Goal: Register for event/course

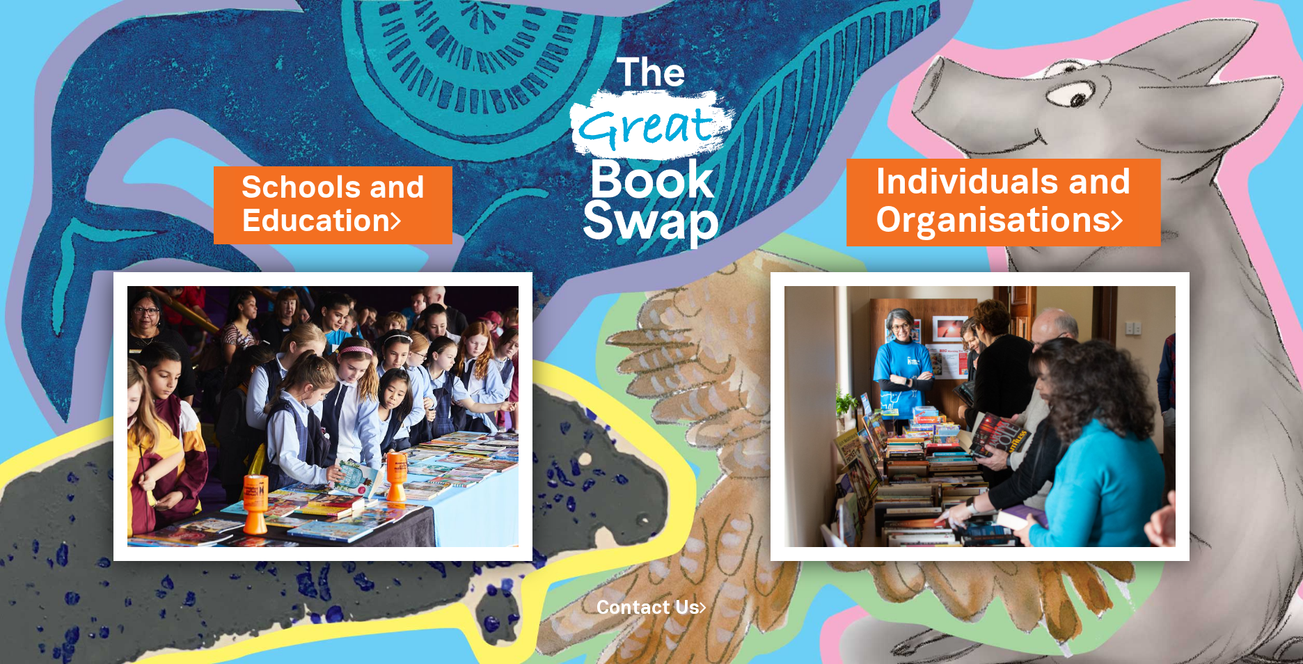
click at [984, 218] on link "Individuals and Organisations" at bounding box center [1004, 202] width 256 height 86
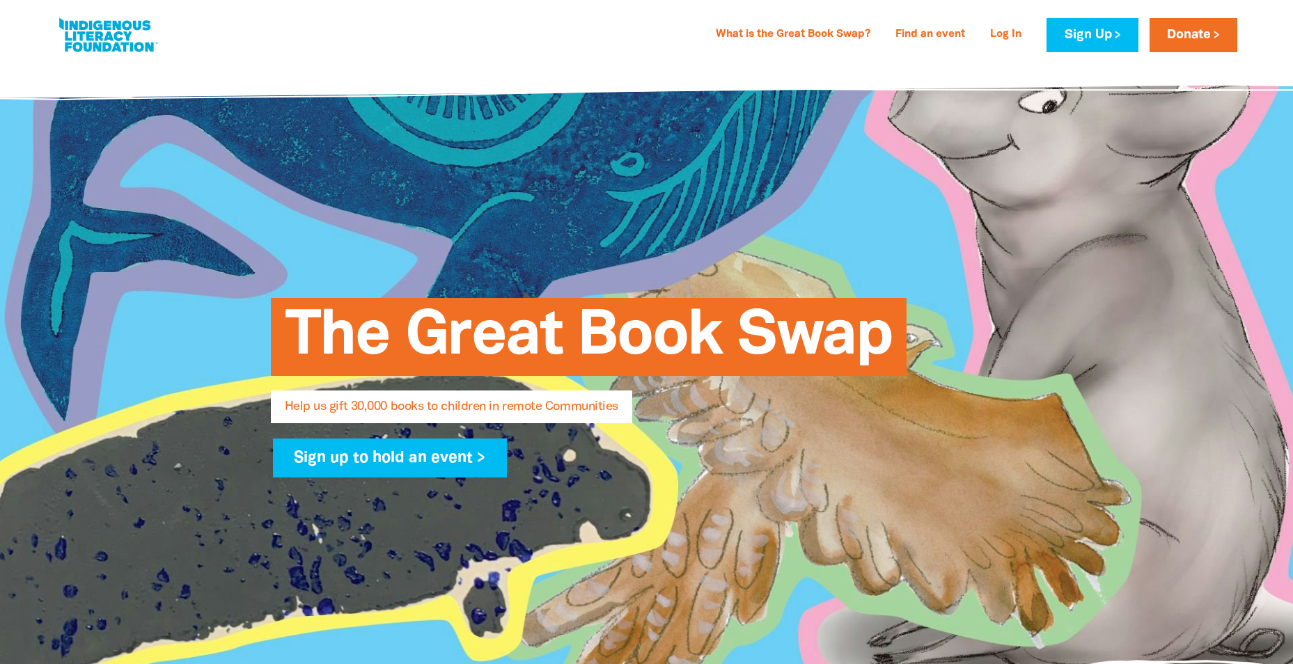
select select "AU"
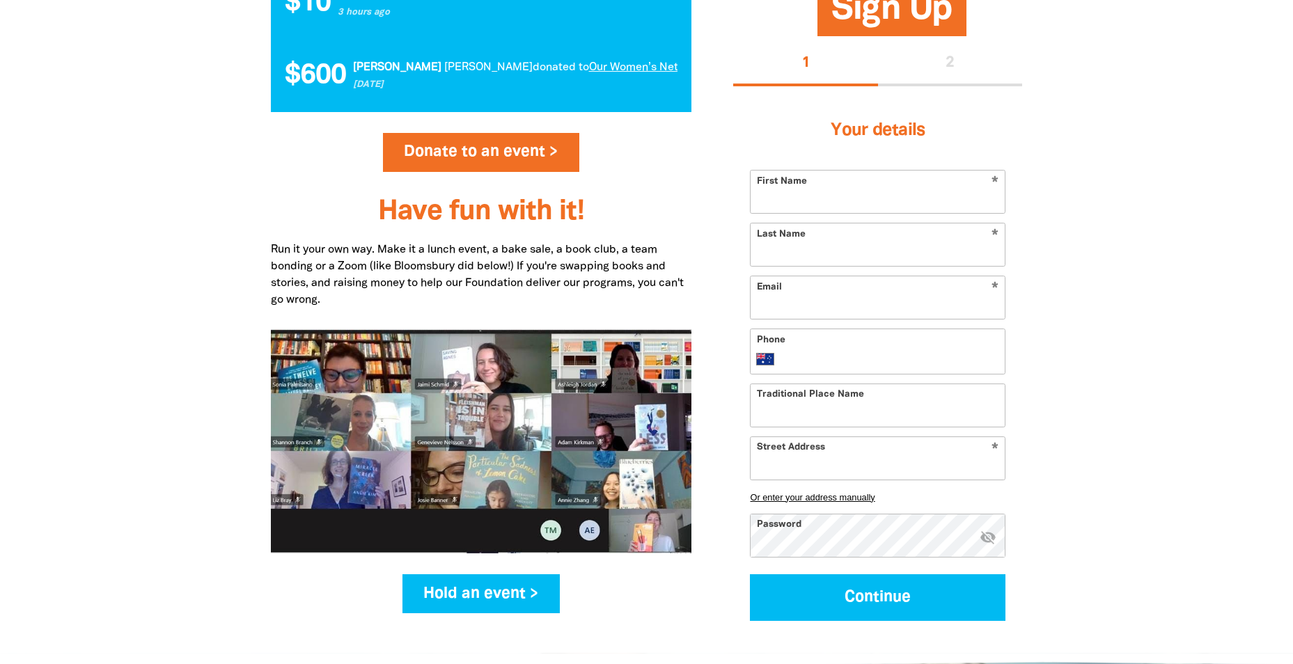
scroll to position [1590, 0]
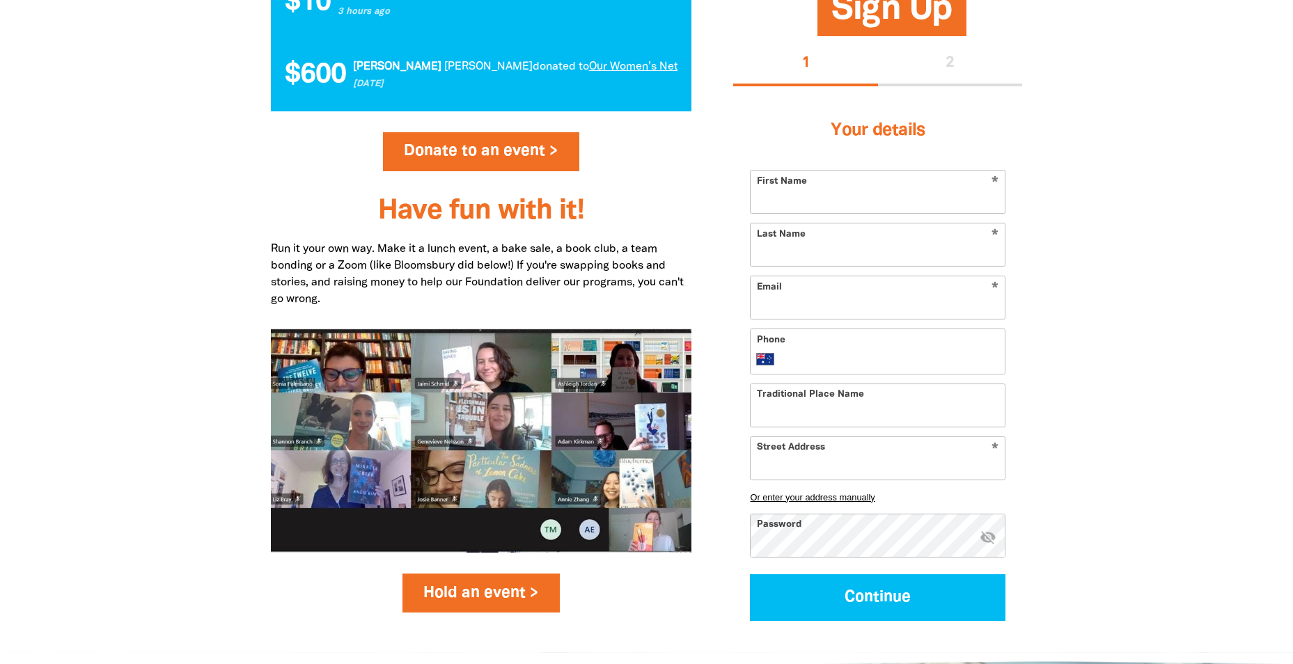
click at [478, 584] on link "Hold an event >" at bounding box center [481, 593] width 158 height 39
select select "AU"
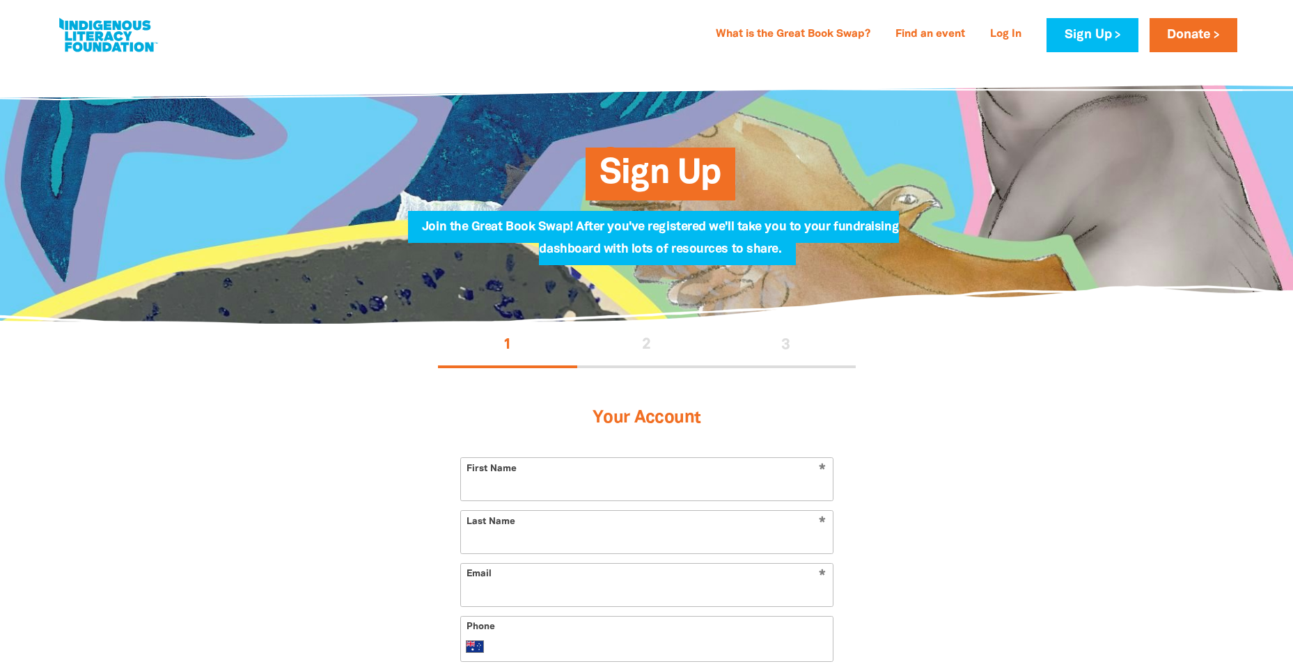
select select "AU"
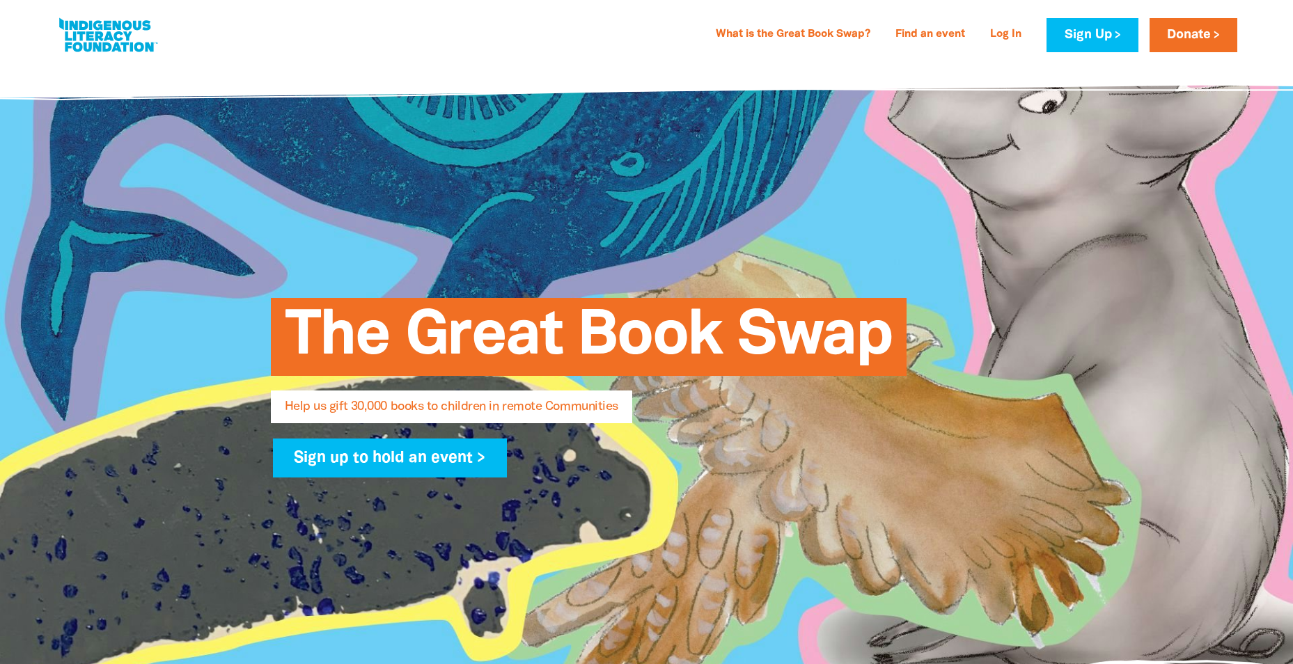
click at [1183, 393] on div at bounding box center [646, 381] width 1293 height 636
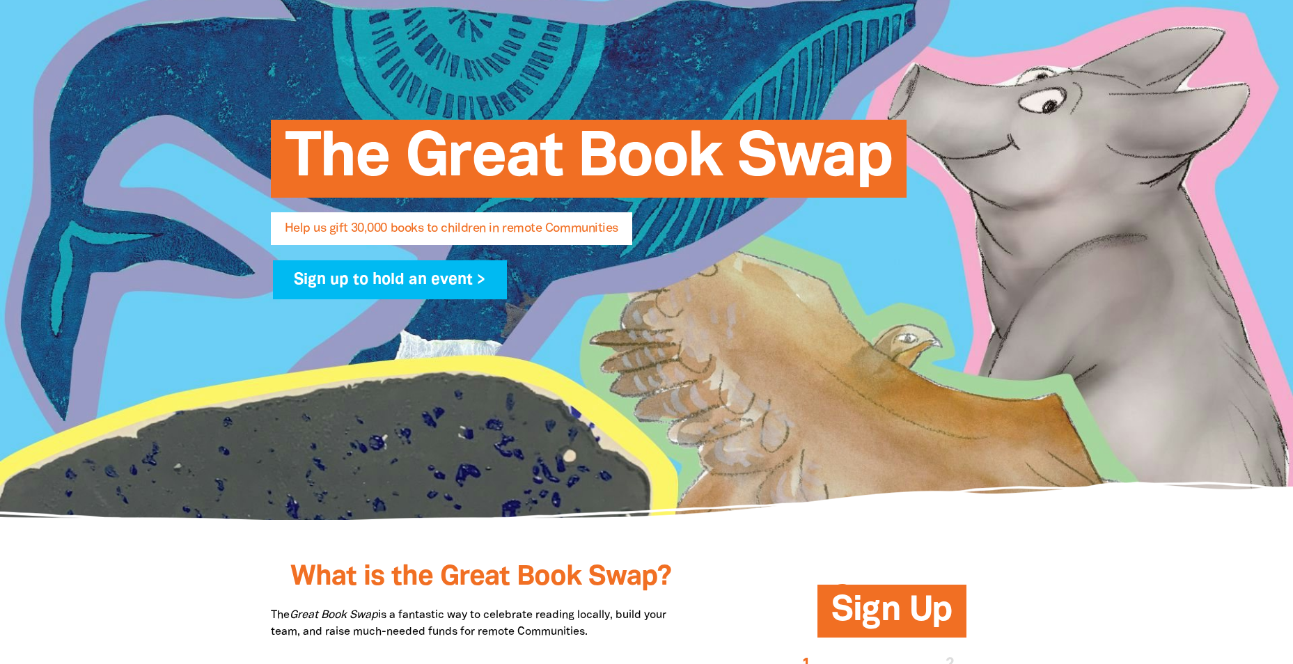
scroll to position [179, 0]
